Goal: Information Seeking & Learning: Find specific fact

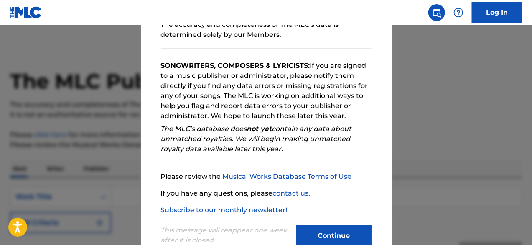
scroll to position [138, 0]
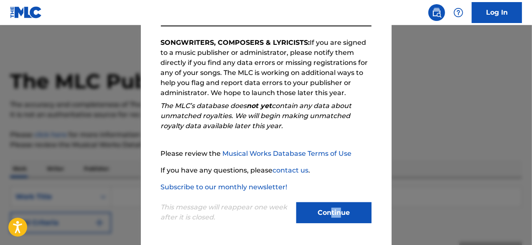
drag, startPoint x: 329, startPoint y: 222, endPoint x: 342, endPoint y: 207, distance: 20.2
click at [342, 207] on div "Continue" at bounding box center [333, 213] width 75 height 23
click at [342, 207] on button "Continue" at bounding box center [333, 212] width 75 height 21
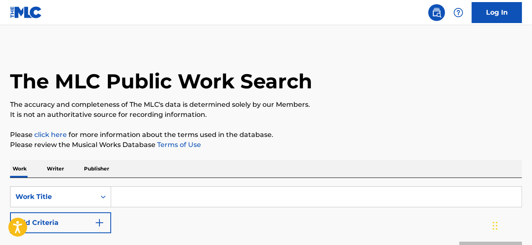
scroll to position [92, 0]
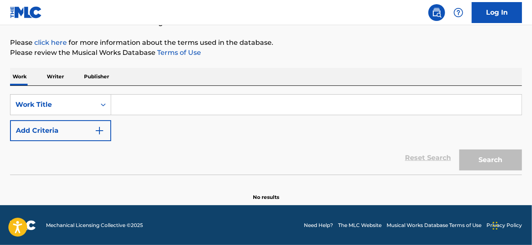
click at [89, 135] on button "Add Criteria" at bounding box center [60, 130] width 101 height 21
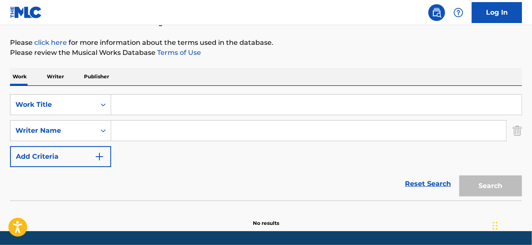
click at [239, 101] on input "Search Form" at bounding box center [316, 104] width 411 height 20
paste input "I Dont Know What To Do"
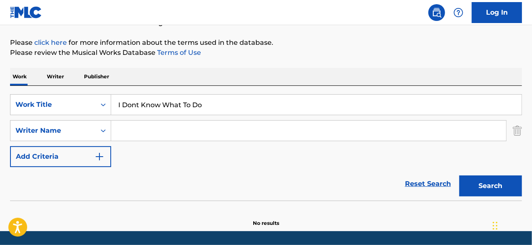
type input "I Dont Know What To Do"
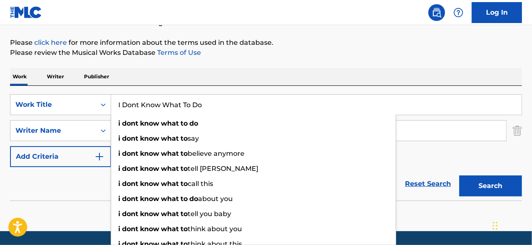
click at [295, 55] on p "Please review the Musical Works Database Terms of Use" at bounding box center [266, 53] width 512 height 10
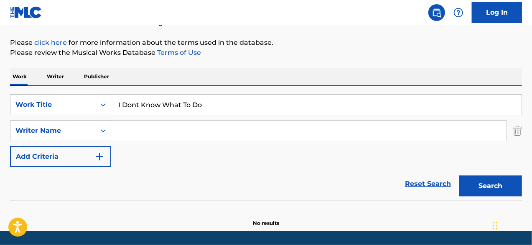
click at [224, 134] on input "Search Form" at bounding box center [308, 130] width 395 height 20
paste input "[PERSON_NAME]"
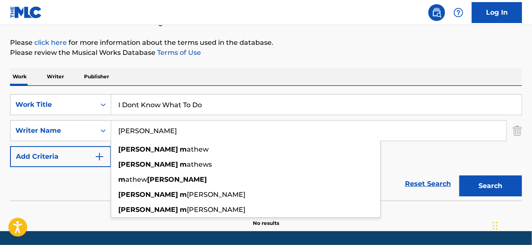
type input "[PERSON_NAME]"
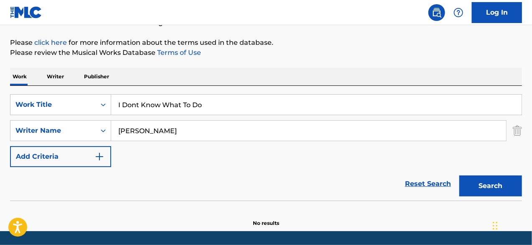
click at [475, 154] on div "SearchWithCriteriab5a65fd6-b875-4f4f-a7b7-72396a312813 Work Title I Dont Know W…" at bounding box center [266, 130] width 512 height 73
click at [483, 181] on button "Search" at bounding box center [490, 185] width 63 height 21
click at [104, 148] on button "Add Criteria" at bounding box center [60, 156] width 101 height 21
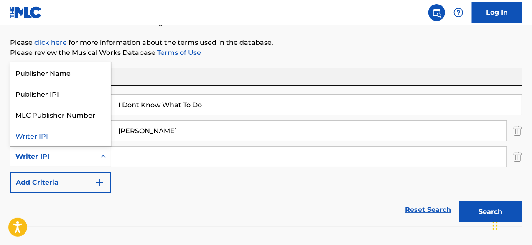
click at [92, 165] on div "Writer IPI" at bounding box center [60, 156] width 101 height 21
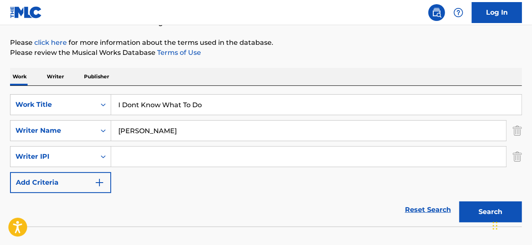
click at [174, 70] on div "Work Writer Publisher" at bounding box center [266, 77] width 512 height 18
click at [60, 77] on p "Writer" at bounding box center [55, 77] width 22 height 18
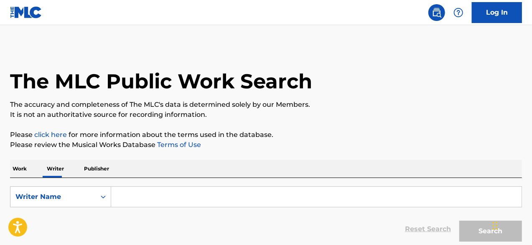
scroll to position [45, 0]
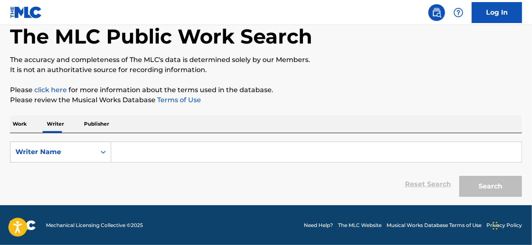
click at [155, 150] on input "Search Form" at bounding box center [316, 152] width 411 height 20
paste input "[PERSON_NAME]"
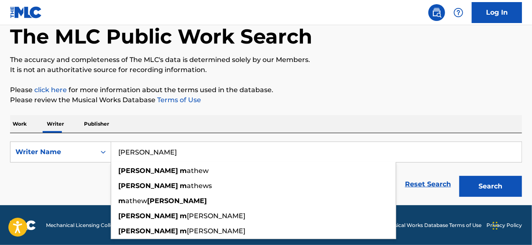
type input "[PERSON_NAME]"
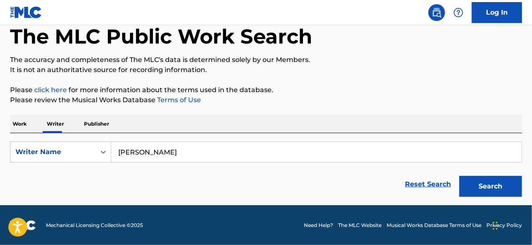
click at [431, 113] on div "The MLC Public Work Search The accuracy and completeness of The MLC's data is d…" at bounding box center [266, 100] width 532 height 199
click at [478, 186] on button "Search" at bounding box center [490, 186] width 63 height 21
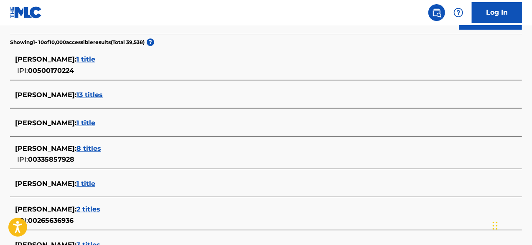
scroll to position [222, 0]
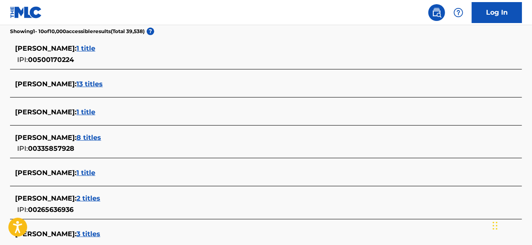
click at [95, 46] on span "1 title" at bounding box center [86, 48] width 19 height 8
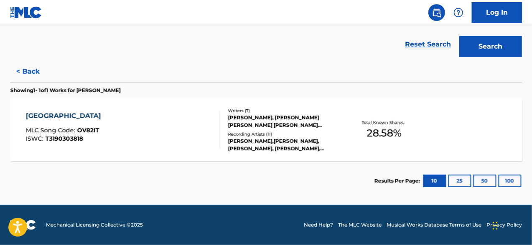
scroll to position [184, 0]
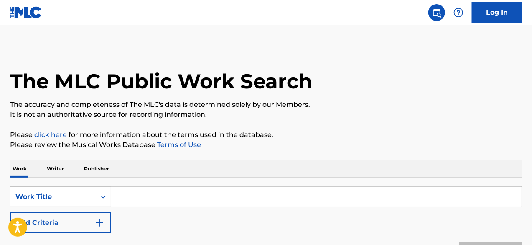
drag, startPoint x: 0, startPoint y: 0, endPoint x: 64, endPoint y: 168, distance: 179.4
click at [64, 168] on p "Writer" at bounding box center [55, 169] width 22 height 18
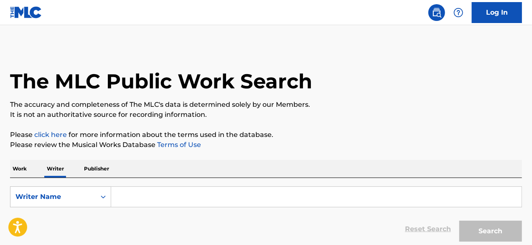
click at [175, 207] on div "Search Form" at bounding box center [316, 196] width 411 height 21
click at [211, 193] on input "Search Form" at bounding box center [316, 196] width 411 height 20
paste input "[PERSON_NAME]"
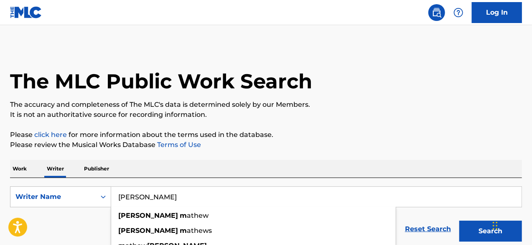
type input "[PERSON_NAME]"
click at [475, 236] on button "Search" at bounding box center [490, 230] width 63 height 21
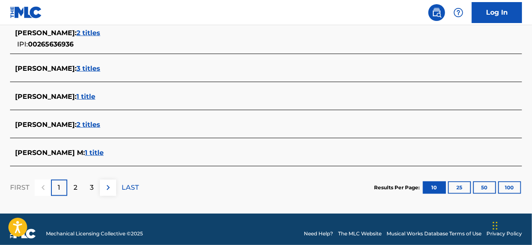
scroll to position [391, 0]
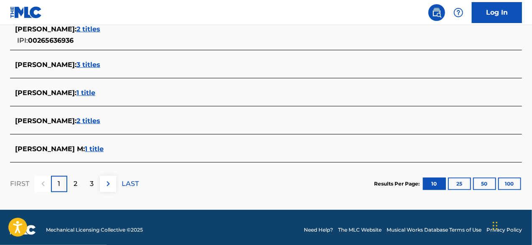
click at [88, 64] on span "3 titles" at bounding box center [89, 65] width 24 height 8
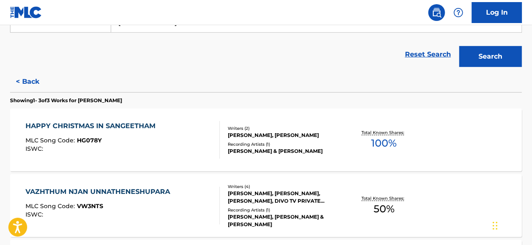
scroll to position [172, 0]
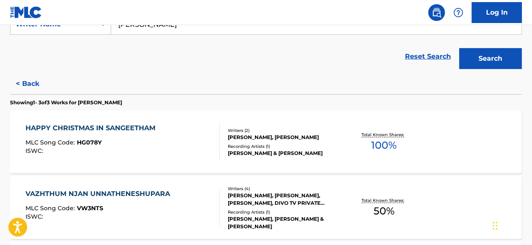
click at [29, 90] on button "< Back" at bounding box center [35, 83] width 50 height 21
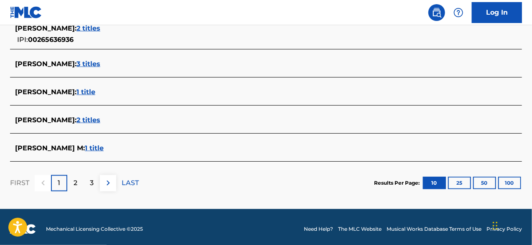
scroll to position [393, 0]
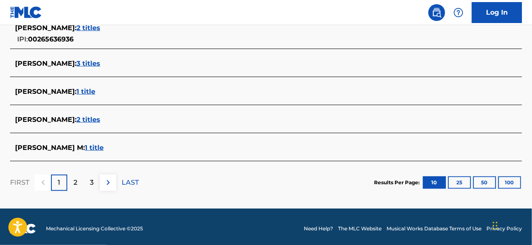
click at [77, 185] on p "2" at bounding box center [76, 182] width 4 height 10
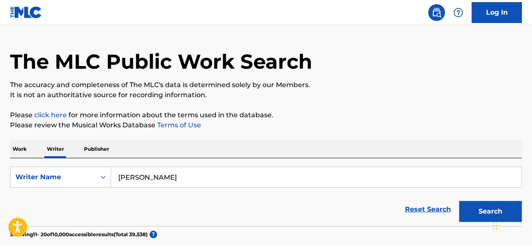
scroll to position [19, 0]
